Goal: Task Accomplishment & Management: Manage account settings

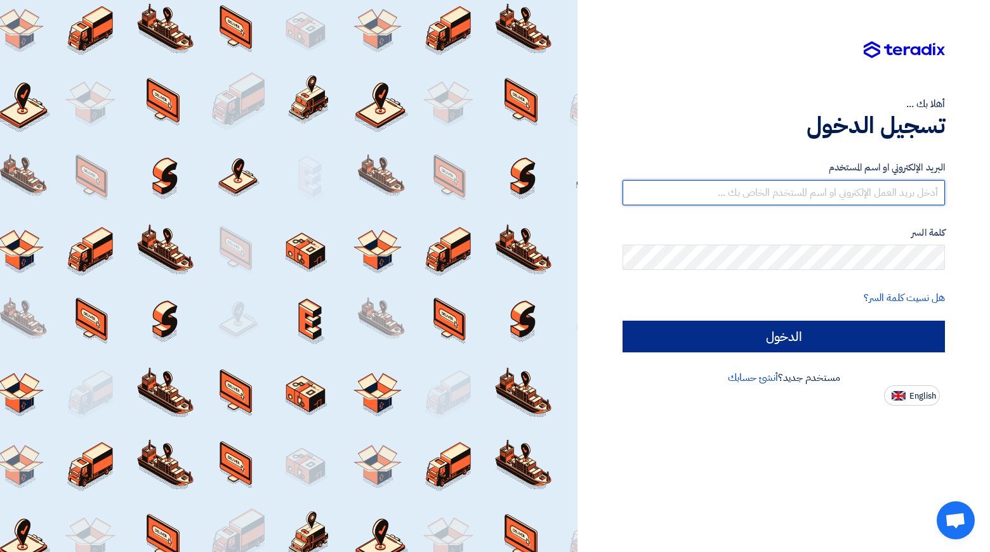
type input "[EMAIL_ADDRESS][DOMAIN_NAME]"
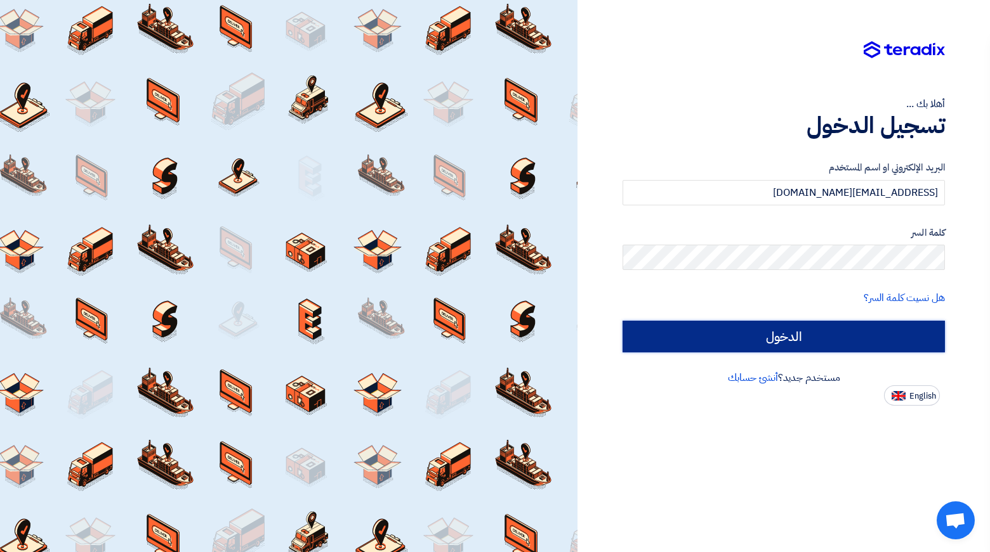
click at [748, 337] on input "الدخول" at bounding box center [783, 337] width 322 height 32
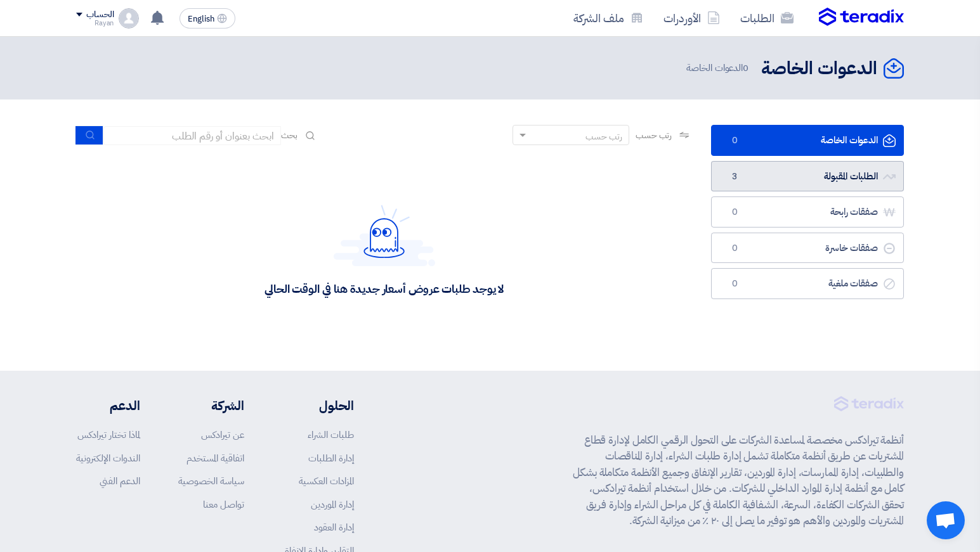
click at [761, 179] on link "الطلبات المقبولة الطلبات المقبولة 3" at bounding box center [807, 176] width 193 height 31
